Goal: Information Seeking & Learning: Learn about a topic

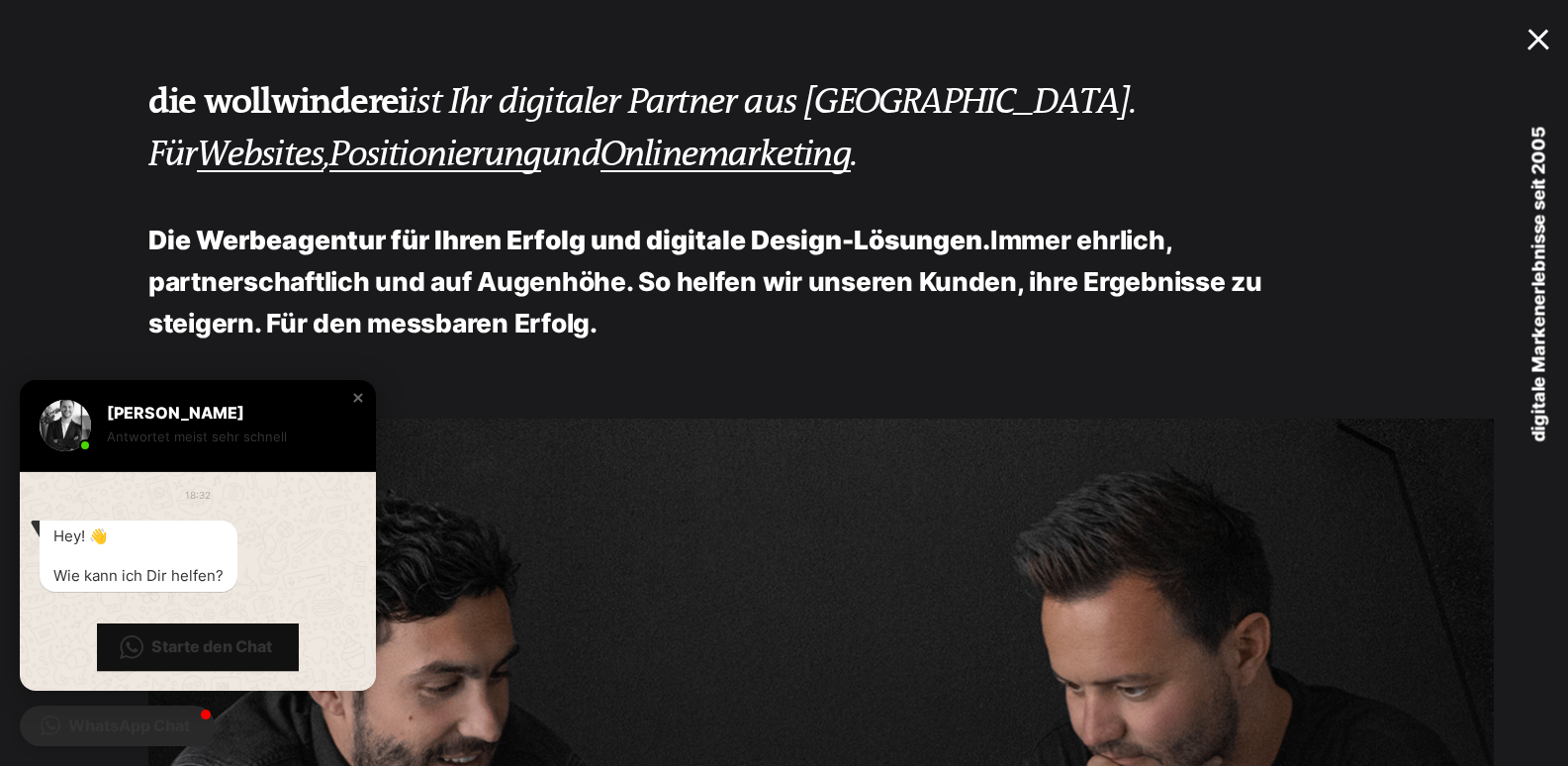
click at [1535, 36] on div at bounding box center [1542, 36] width 30 height 19
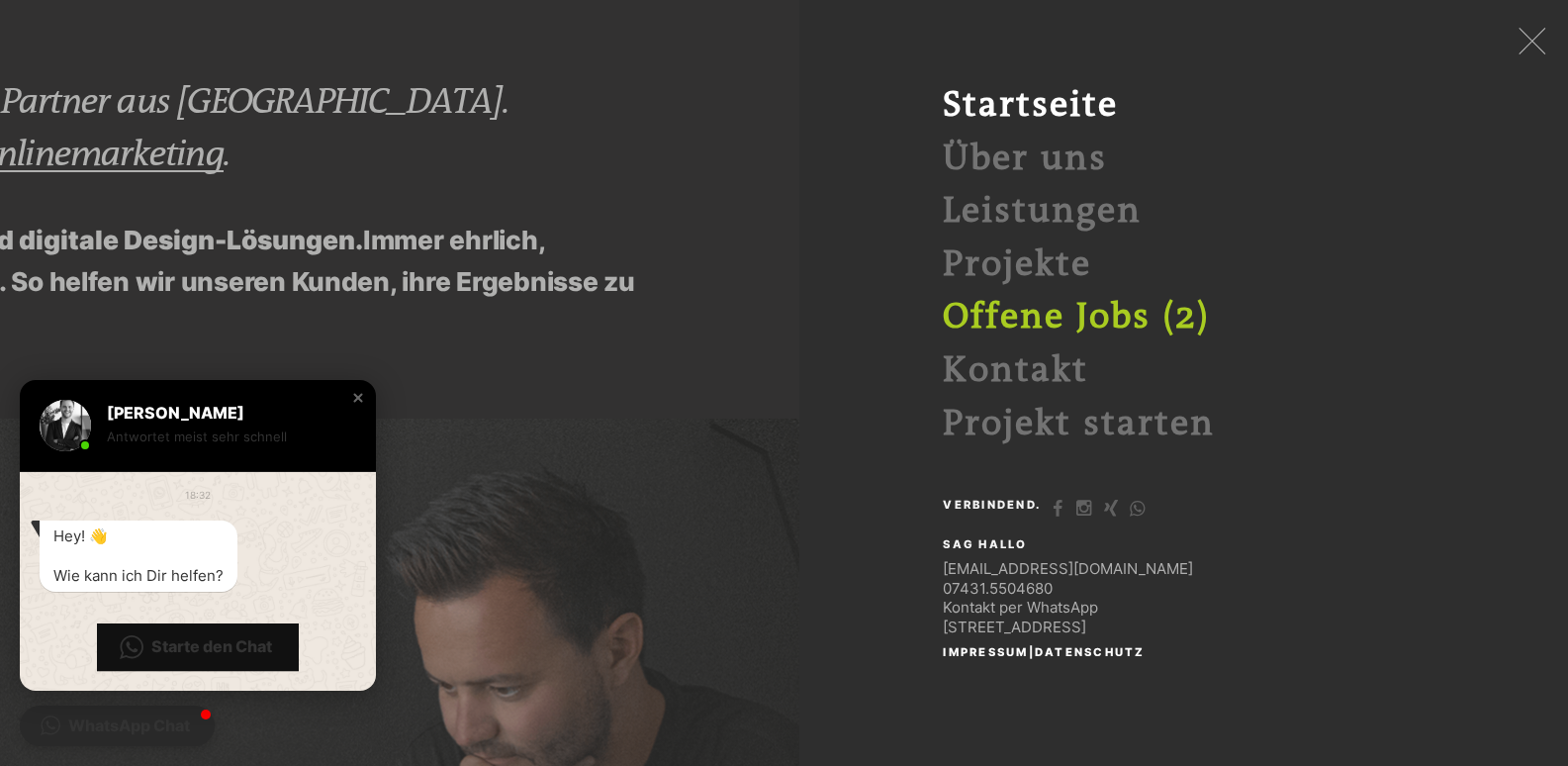
click at [1099, 307] on link "Offene Jobs (2)" at bounding box center [1076, 317] width 267 height 41
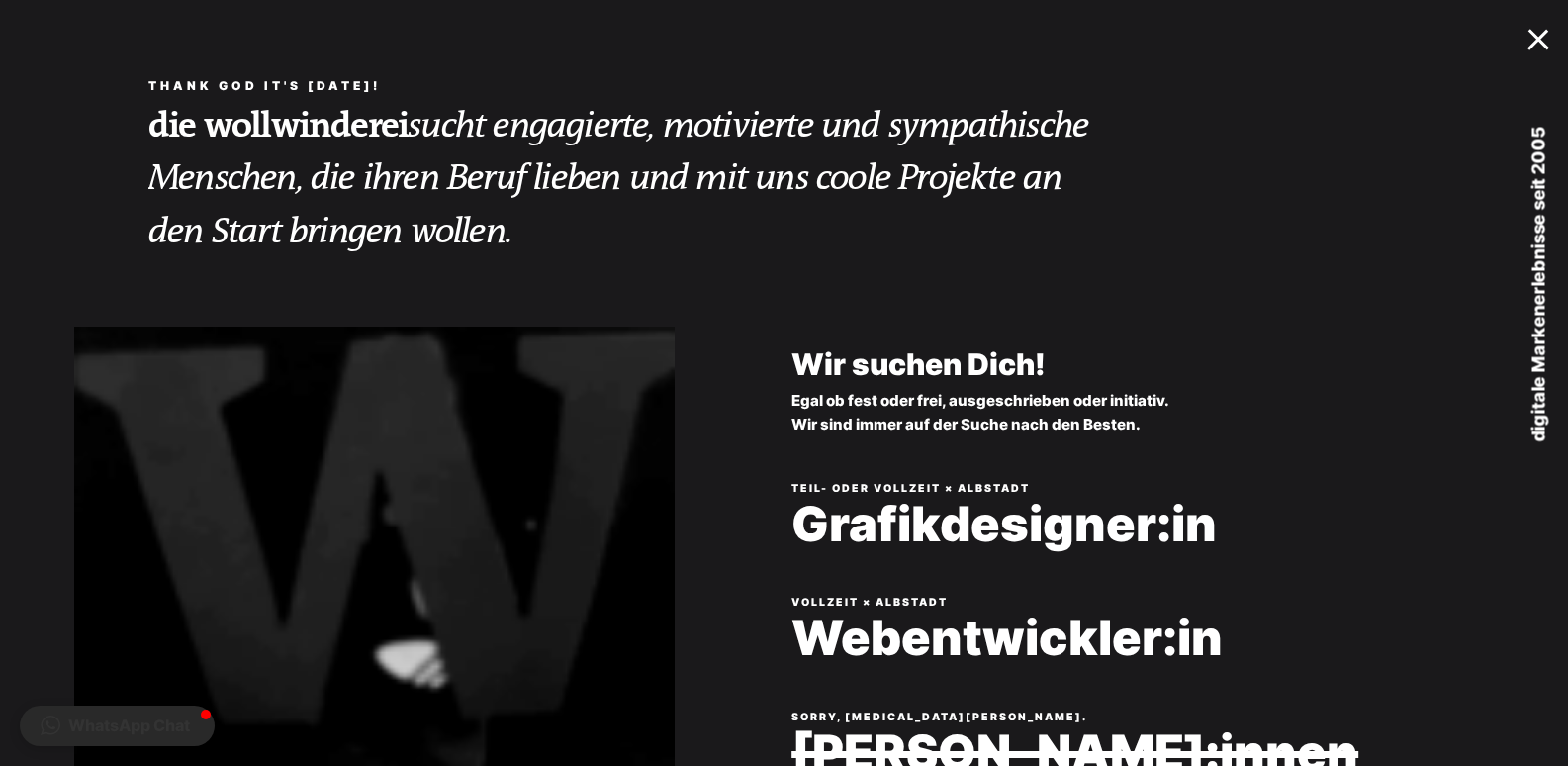
click at [1539, 43] on div at bounding box center [1542, 36] width 30 height 19
